Goal: Task Accomplishment & Management: Manage account settings

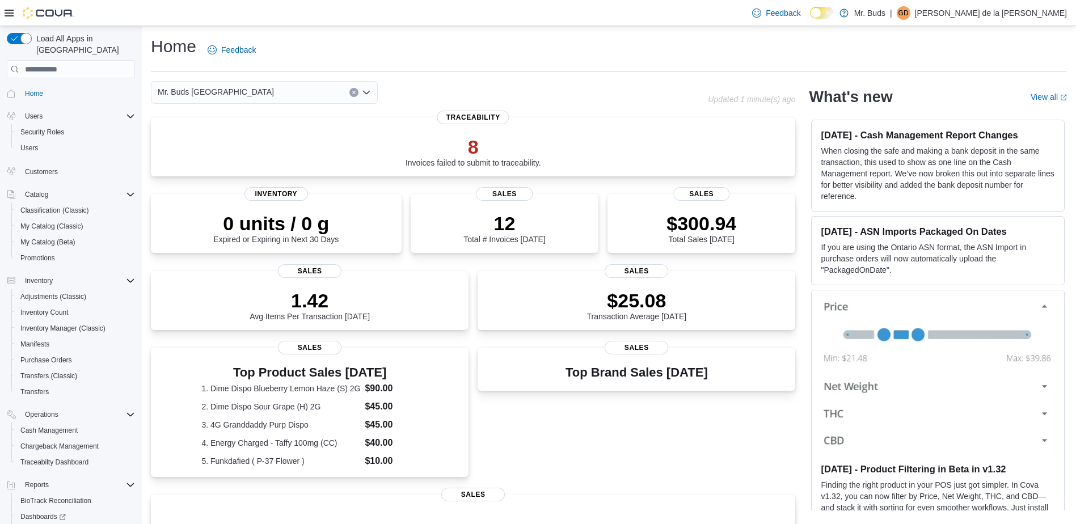
click at [364, 88] on icon "Open list of options" at bounding box center [366, 92] width 9 height 9
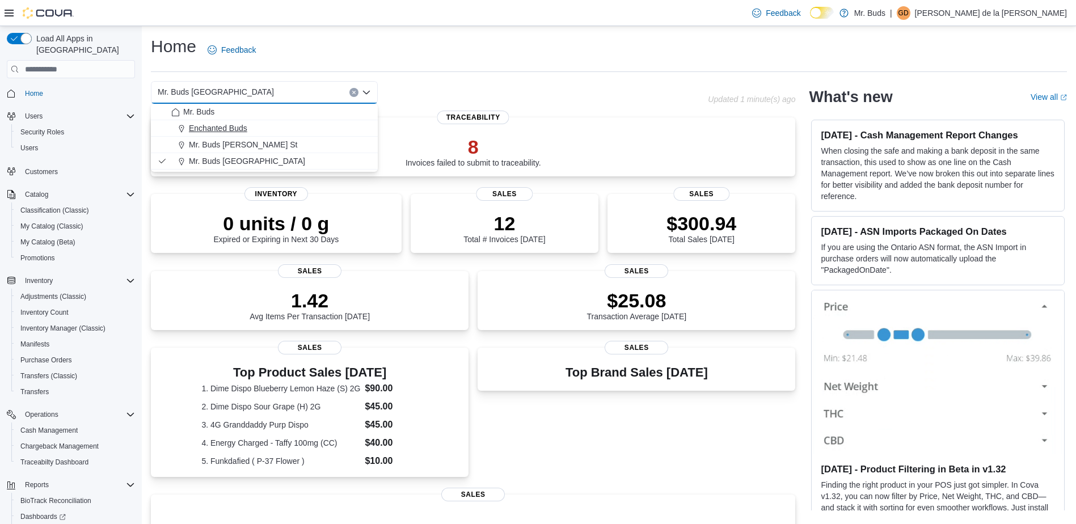
click at [348, 129] on div "Enchanted Buds" at bounding box center [271, 127] width 200 height 11
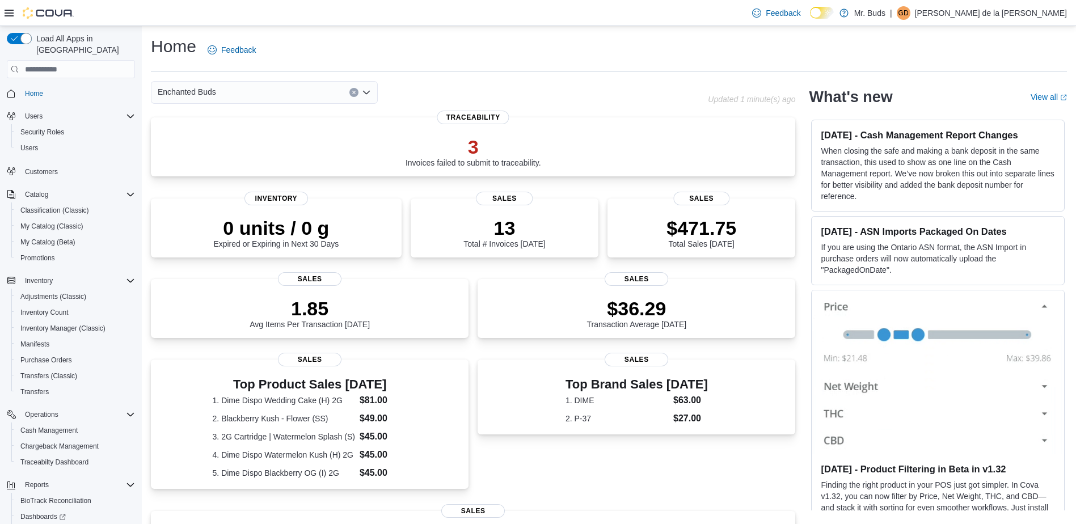
click at [371, 93] on div "Enchanted Buds Combo box. Selected. Enchanted Buds. Press Backspace to delete E…" at bounding box center [264, 92] width 227 height 23
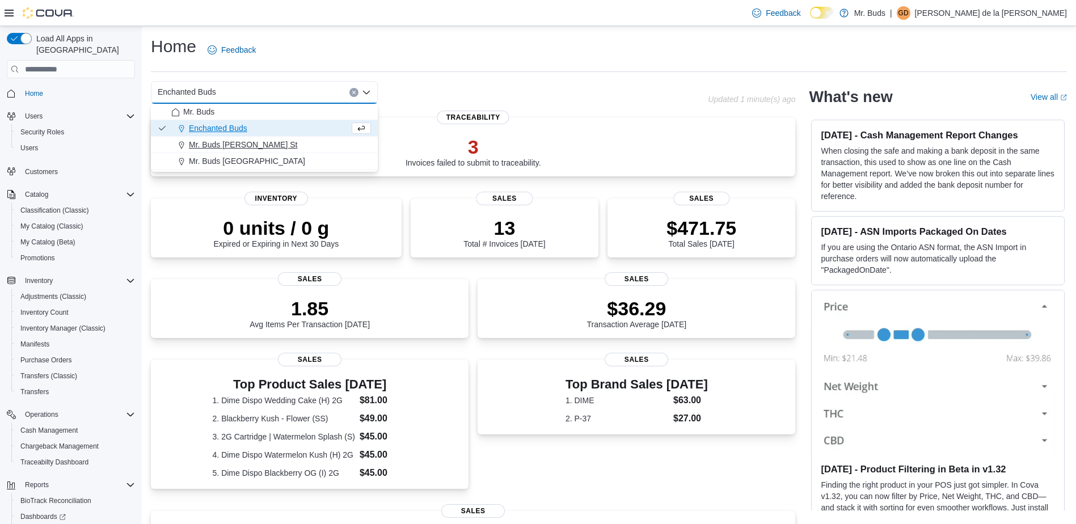
click at [368, 149] on div "Mr. Buds Norris St" at bounding box center [271, 144] width 200 height 11
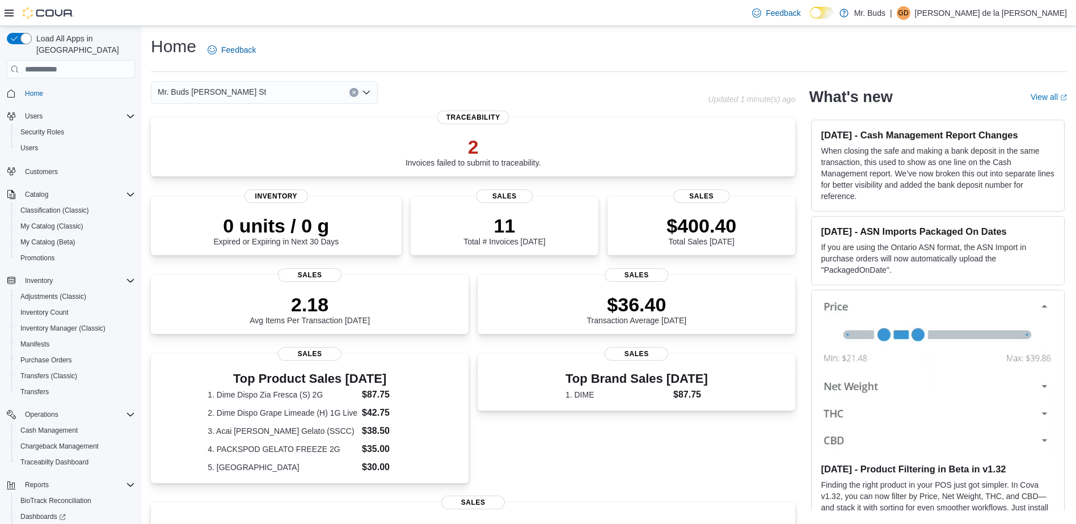
click at [365, 96] on icon "Open list of options" at bounding box center [366, 92] width 9 height 9
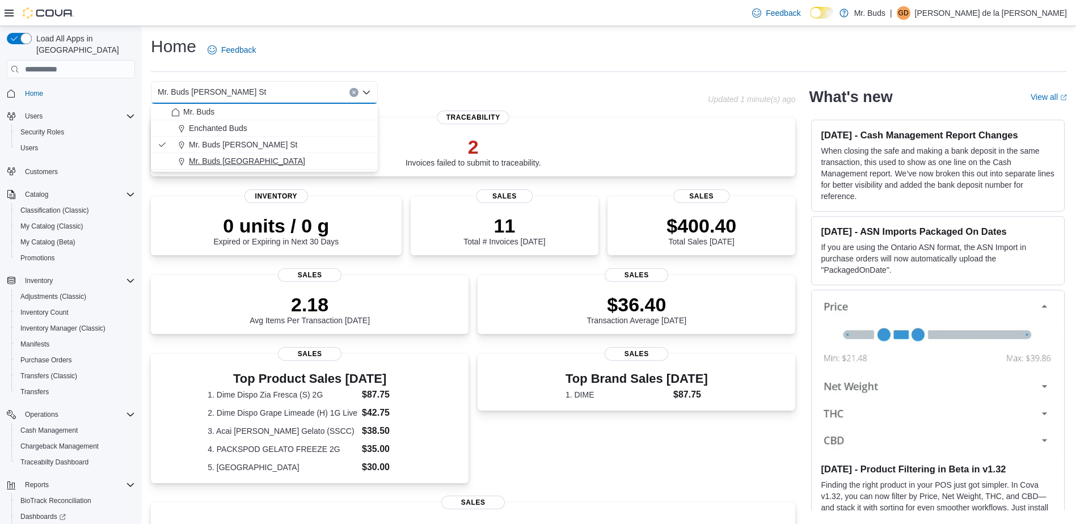
click at [276, 159] on div "Mr. Buds Prince Street" at bounding box center [271, 160] width 200 height 11
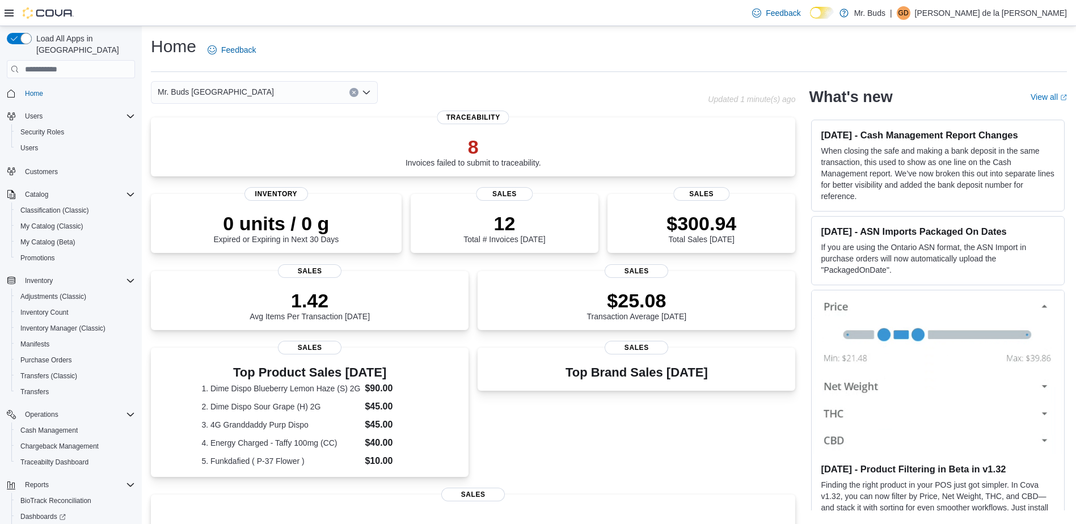
click at [367, 91] on icon "Open list of options" at bounding box center [366, 92] width 9 height 9
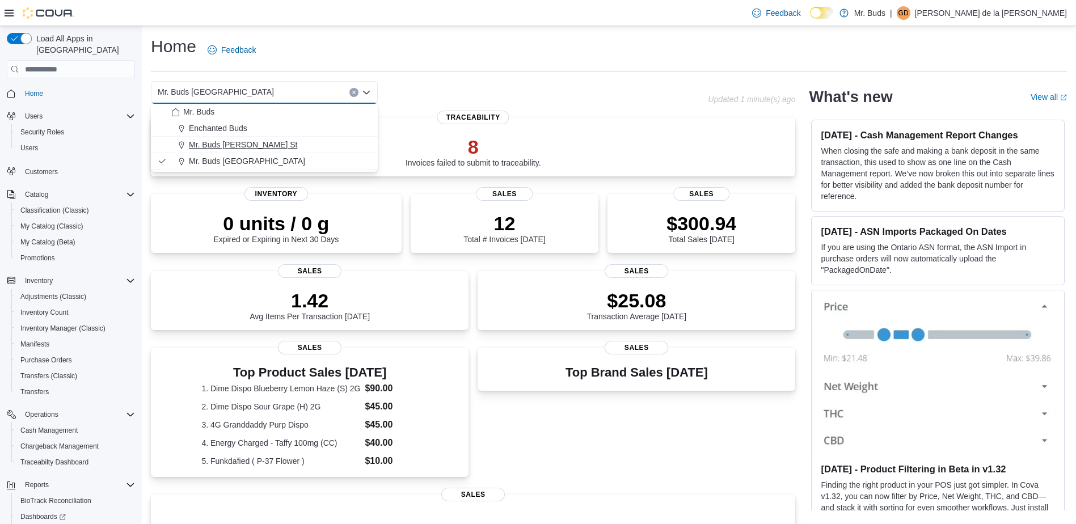
click at [309, 141] on div "Mr. Buds Norris St" at bounding box center [271, 144] width 200 height 11
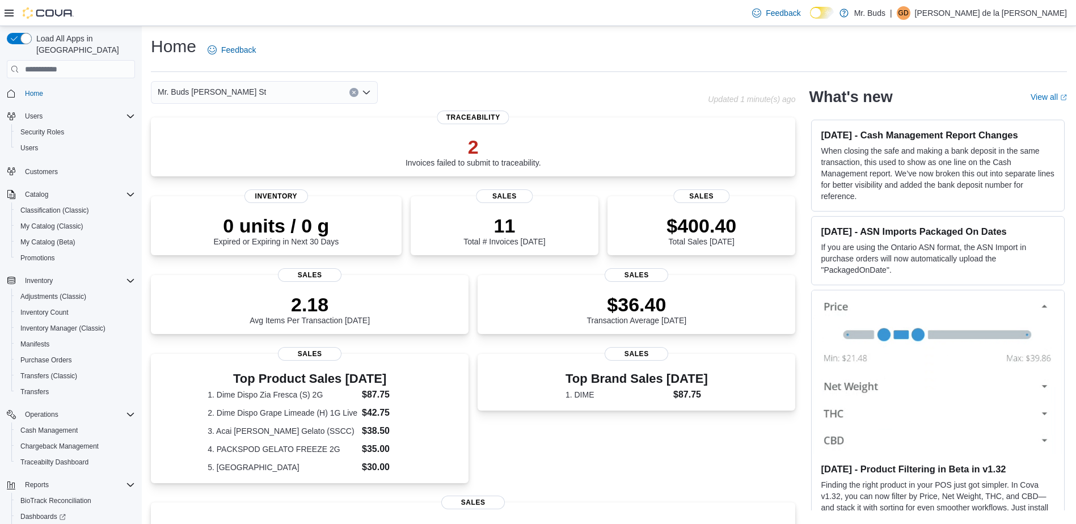
click at [1054, 16] on p "gloria de la vega" at bounding box center [991, 13] width 152 height 14
click at [989, 115] on span "Sign Out" at bounding box center [993, 110] width 31 height 11
